Goal: Task Accomplishment & Management: Manage account settings

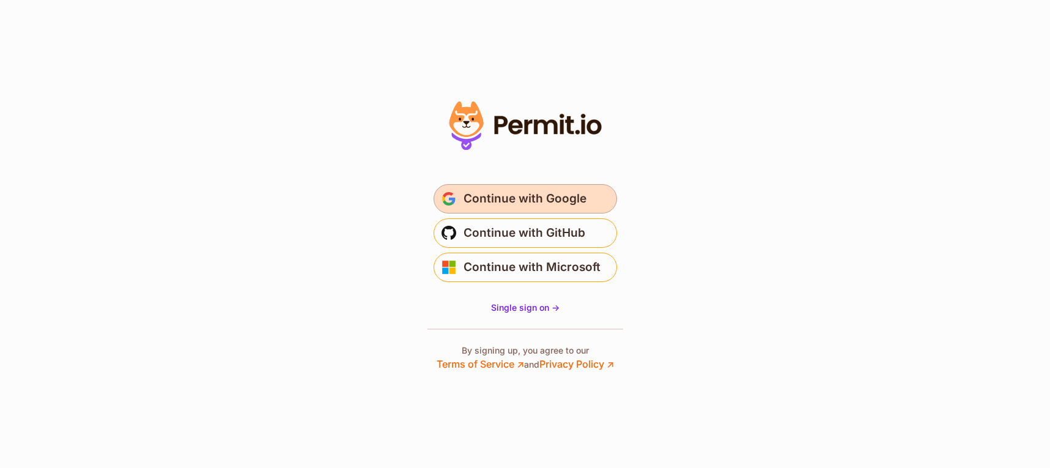
click at [518, 196] on span "Continue with Google" at bounding box center [525, 199] width 123 height 20
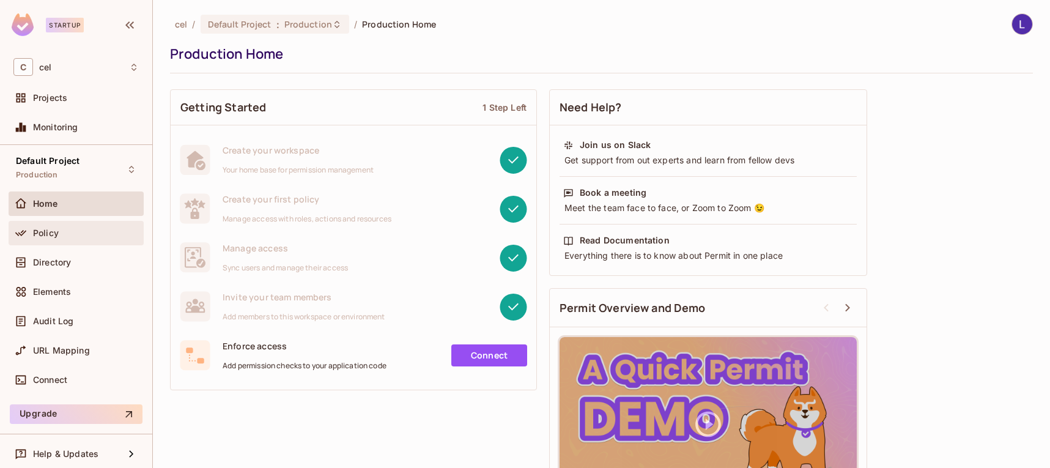
click at [85, 232] on div "Policy" at bounding box center [86, 233] width 106 height 10
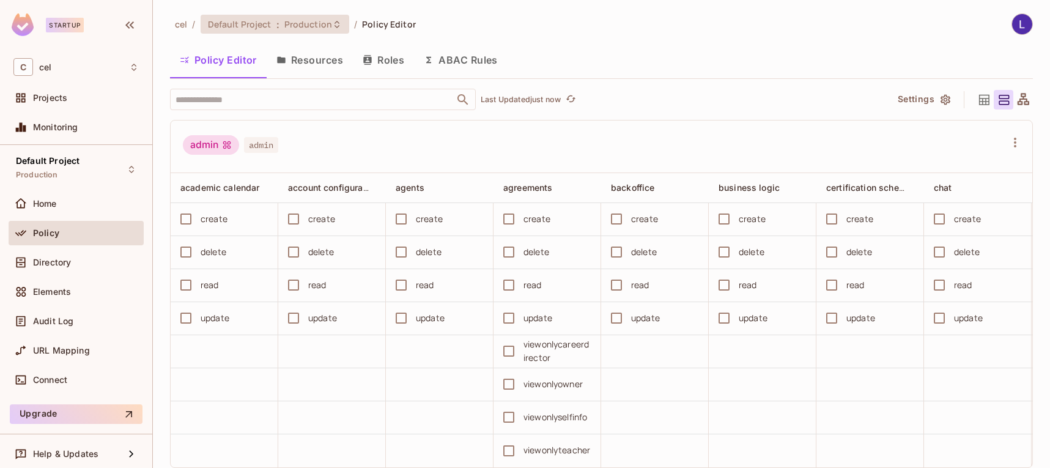
click at [234, 20] on span "Default Project" at bounding box center [240, 24] width 64 height 12
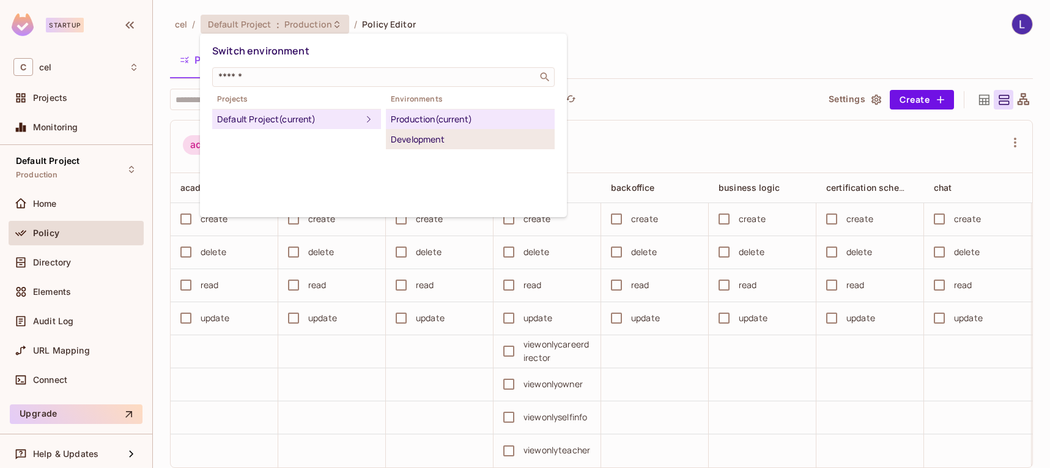
click at [433, 136] on div "Development" at bounding box center [470, 139] width 159 height 15
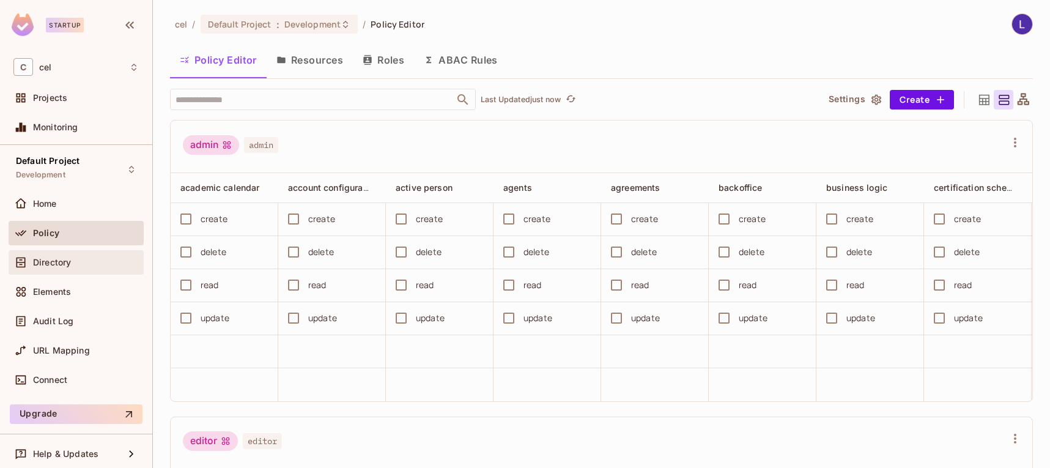
click at [113, 255] on div "Directory" at bounding box center [75, 262] width 125 height 15
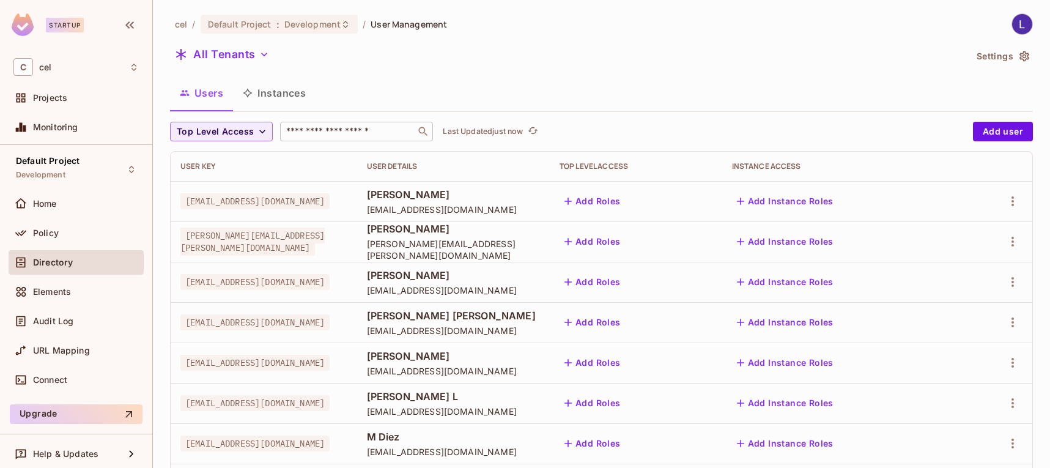
click at [350, 127] on input "text" at bounding box center [348, 131] width 128 height 12
type input "**********"
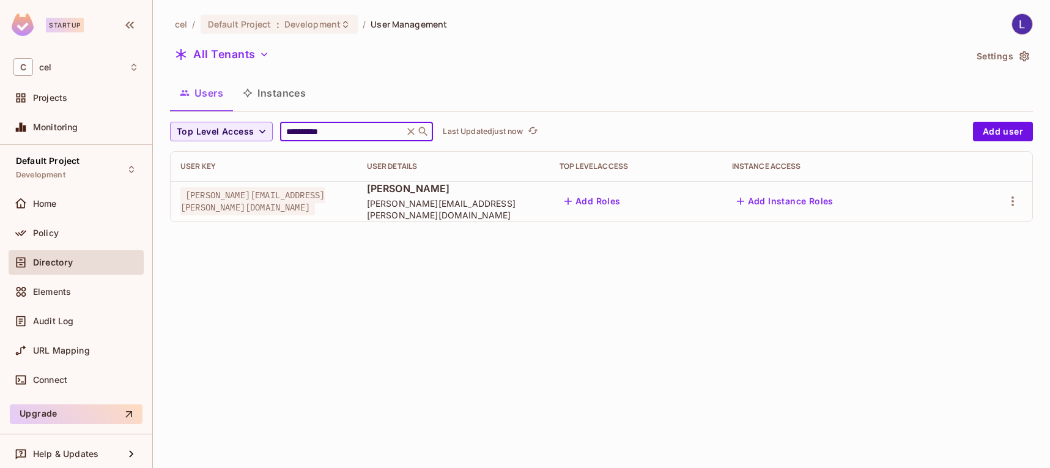
click at [1041, 187] on div "**********" at bounding box center [601, 234] width 897 height 468
click at [1011, 199] on icon "button" at bounding box center [1013, 201] width 15 height 15
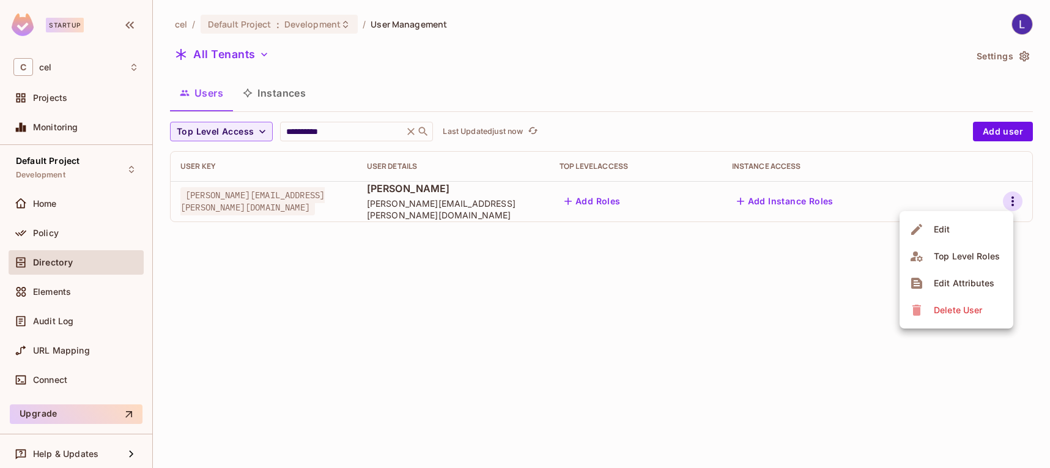
click at [952, 282] on div "Edit Attributes" at bounding box center [964, 283] width 61 height 12
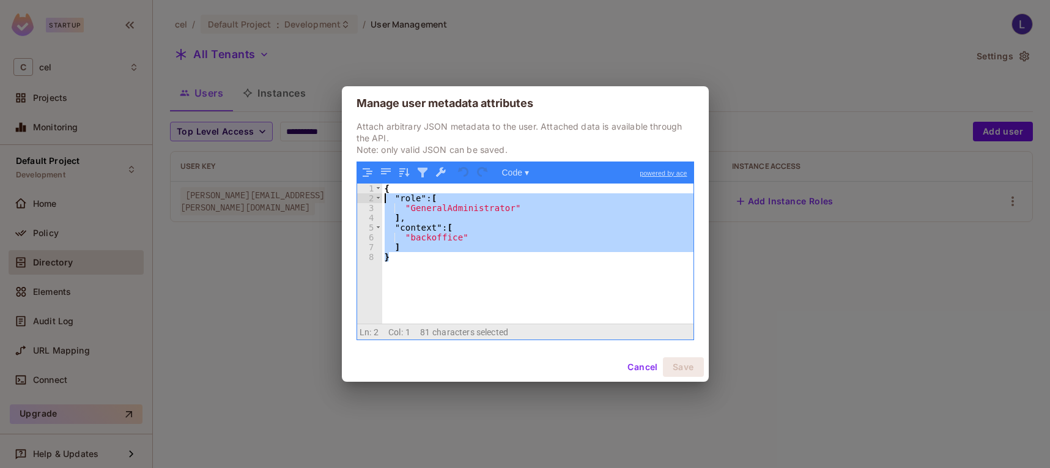
drag, startPoint x: 359, startPoint y: 195, endPoint x: 304, endPoint y: 121, distance: 91.4
click at [298, 116] on div "Manage user metadata attributes Attach arbitrary JSON metadata to the user. Att…" at bounding box center [525, 234] width 1050 height 468
click at [477, 266] on div "{ "role" : [ "GeneralAdministrator" ] , "context" : [ "backoffice" ] }" at bounding box center [537, 254] width 311 height 141
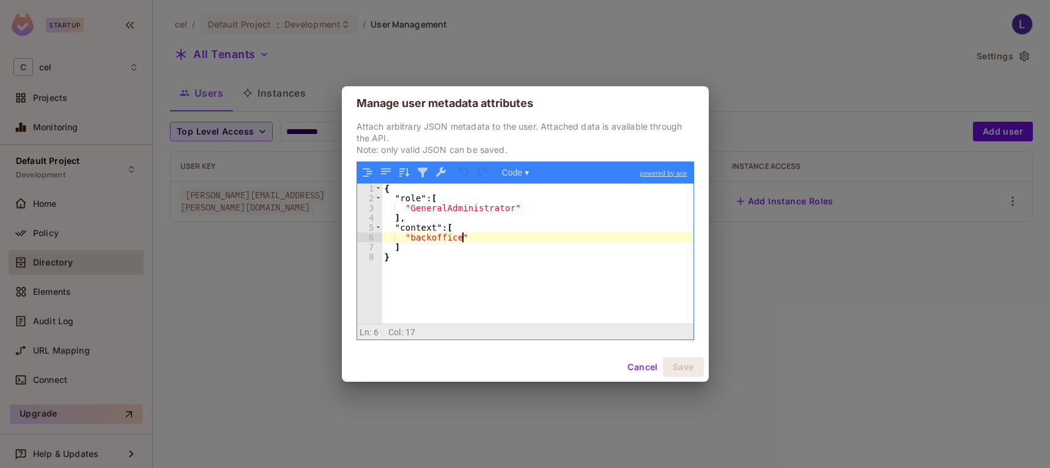
click at [479, 242] on div "{ "role" : [ "GeneralAdministrator" ] , "context" : [ "backoffice" ] }" at bounding box center [537, 264] width 311 height 160
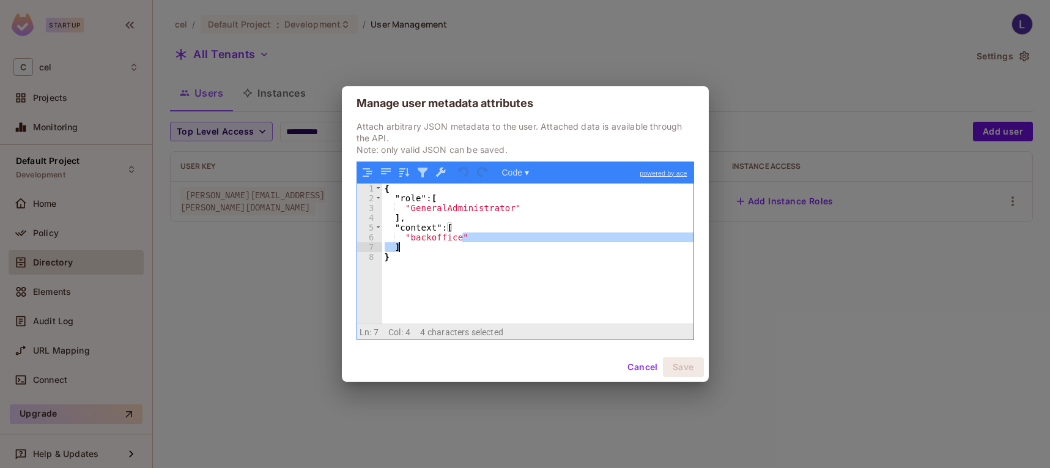
click at [500, 232] on div "{ "role" : [ "GeneralAdministrator" ] , "context" : [ "backoffice" ] }" at bounding box center [537, 264] width 311 height 160
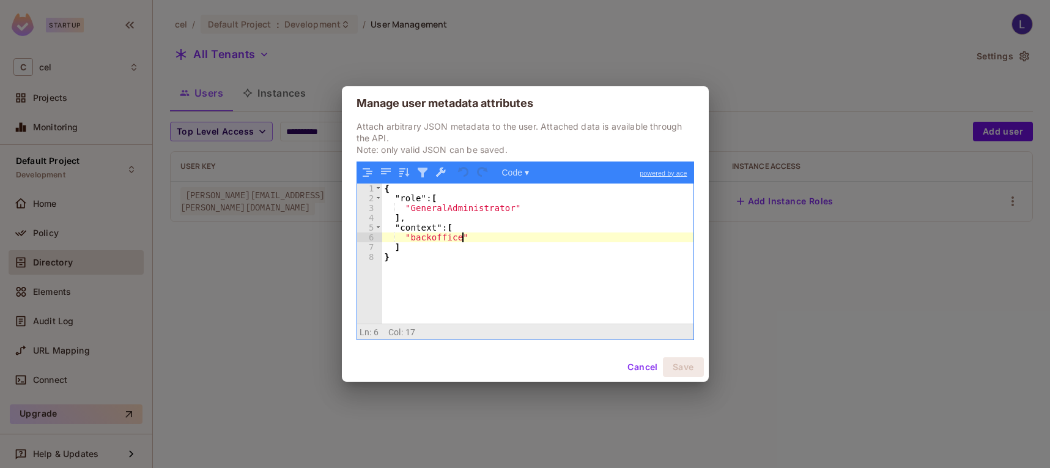
click at [505, 237] on div "{ "role" : [ "GeneralAdministrator" ] , "context" : [ "backoffice" ] }" at bounding box center [537, 264] width 311 height 160
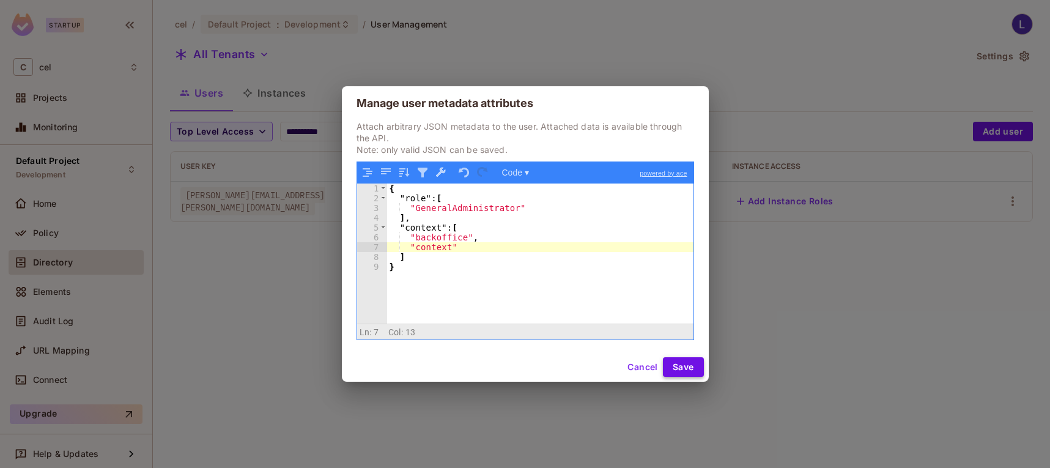
click at [682, 367] on button "Save" at bounding box center [683, 367] width 41 height 20
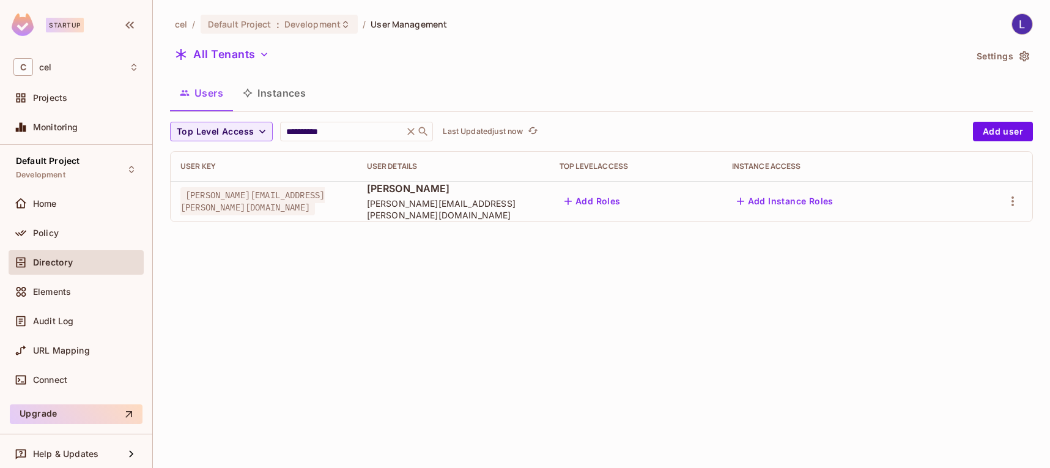
click at [537, 275] on div "**********" at bounding box center [601, 234] width 897 height 468
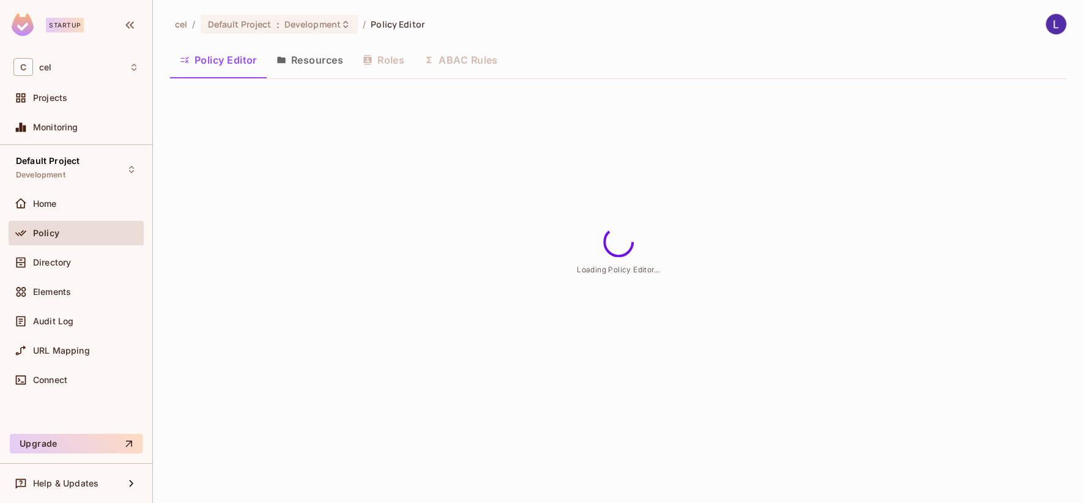
click at [65, 259] on span "Directory" at bounding box center [52, 263] width 38 height 10
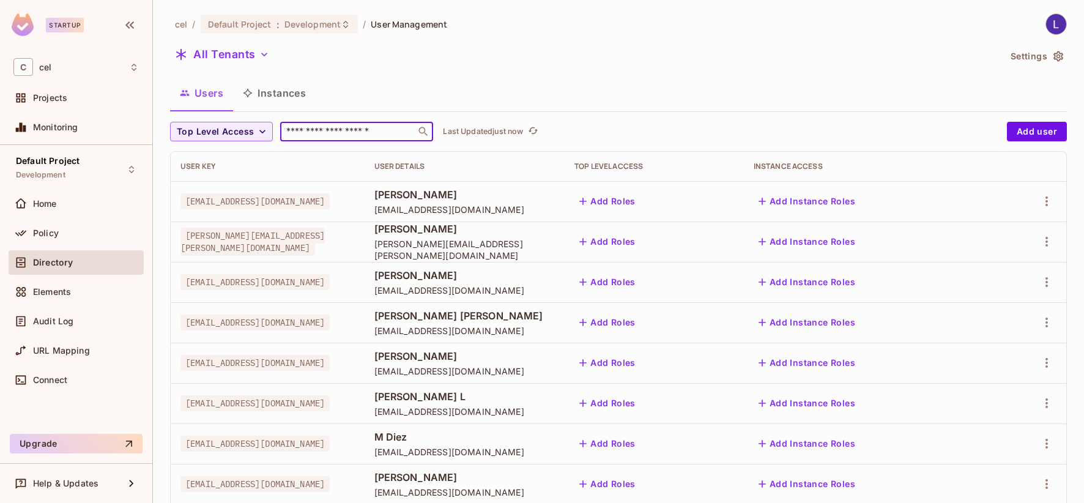
click at [324, 133] on input "text" at bounding box center [348, 131] width 128 height 12
type input "**********"
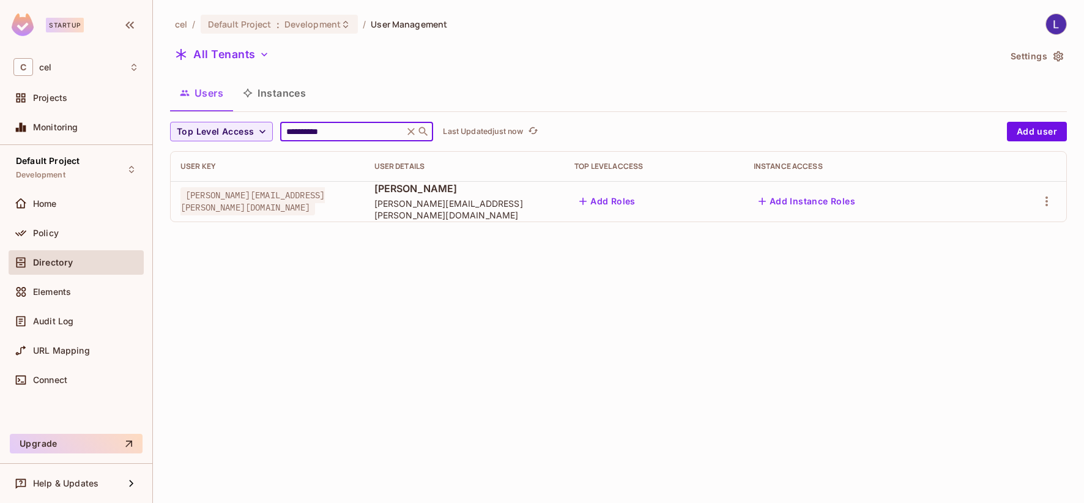
click at [507, 247] on div "**********" at bounding box center [618, 251] width 931 height 503
click at [1044, 199] on icon "button" at bounding box center [1046, 201] width 15 height 15
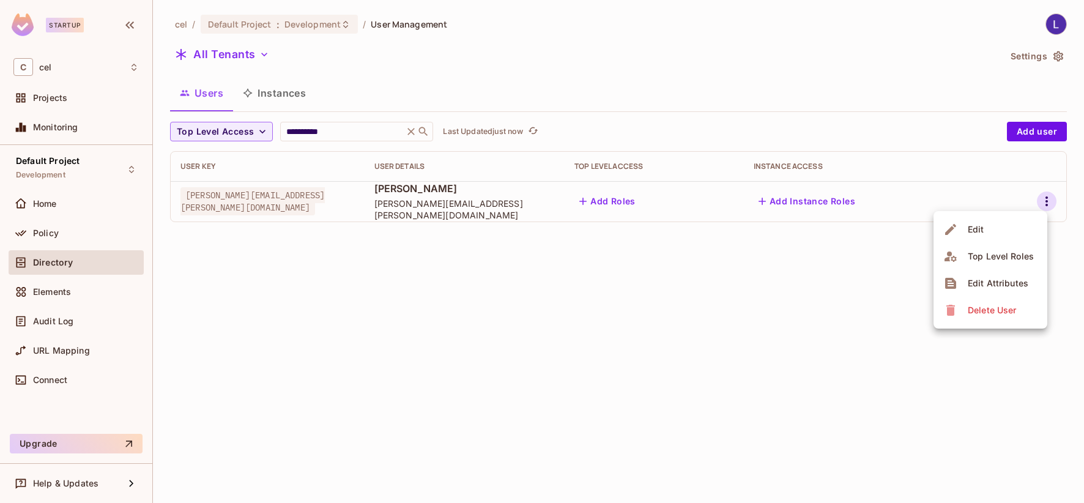
click at [988, 286] on div "Edit Attributes" at bounding box center [998, 283] width 61 height 12
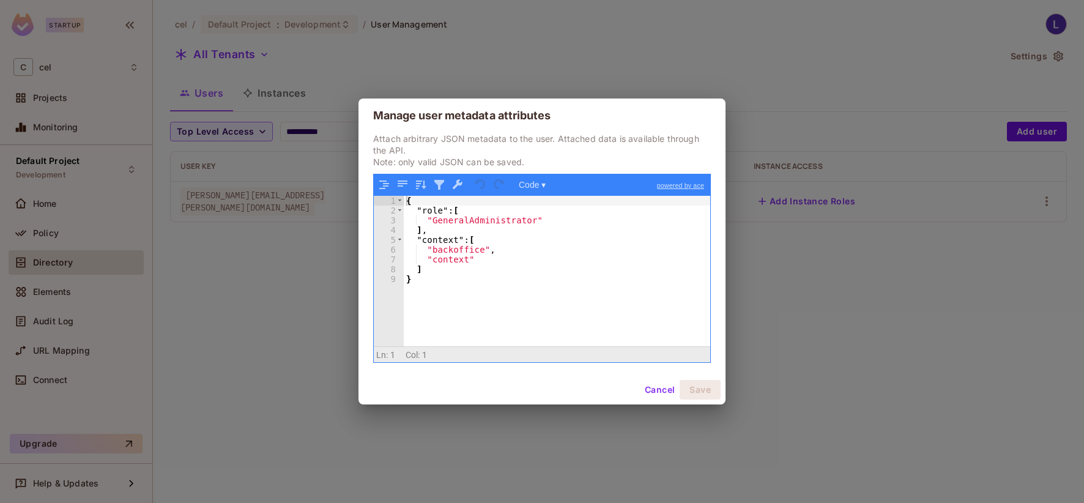
click at [445, 263] on div "{ "role" : [ "GeneralAdministrator" ] , "context" : [ "backoffice" , "context" …" at bounding box center [557, 281] width 307 height 171
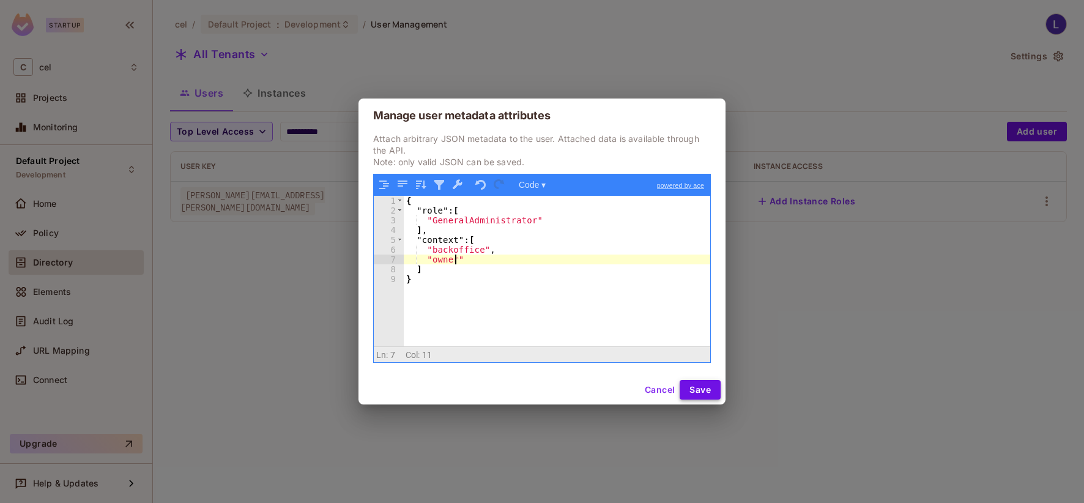
click at [710, 390] on button "Save" at bounding box center [700, 390] width 41 height 20
